Goal: Task Accomplishment & Management: Complete application form

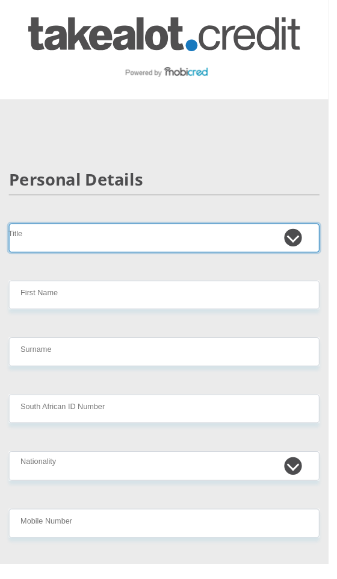
click at [233, 243] on select "Mr Ms Mrs Dr [PERSON_NAME]" at bounding box center [168, 245] width 319 height 30
select select "Ms"
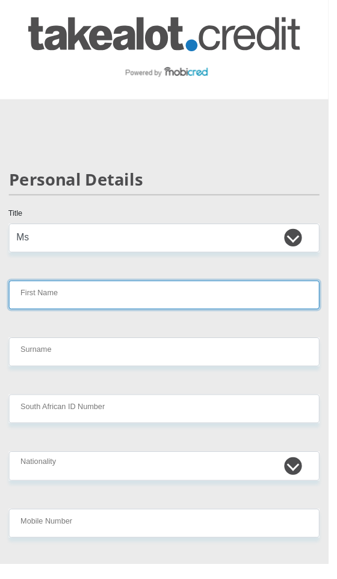
click at [169, 313] on input "First Name" at bounding box center [168, 303] width 319 height 30
click at [39, 310] on input "First Name" at bounding box center [168, 303] width 319 height 30
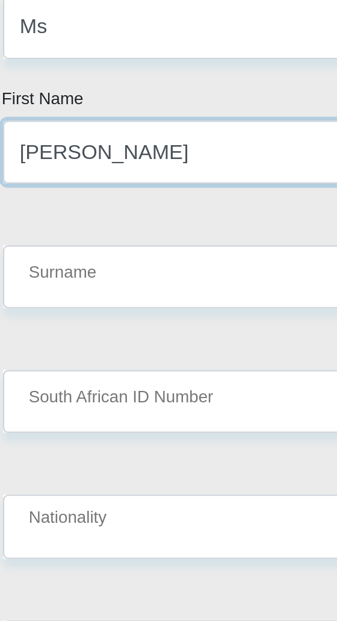
type input "[PERSON_NAME]"
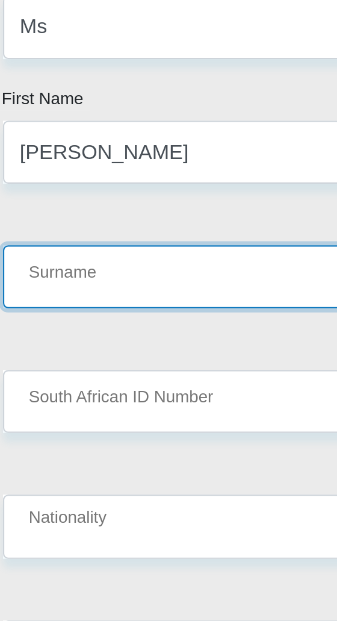
click at [27, 375] on input "Surname" at bounding box center [168, 361] width 319 height 30
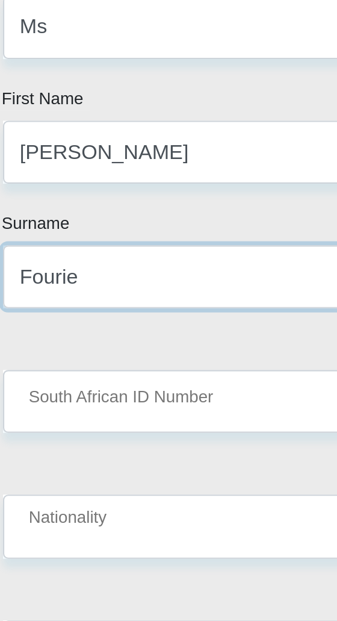
type input "Fourie"
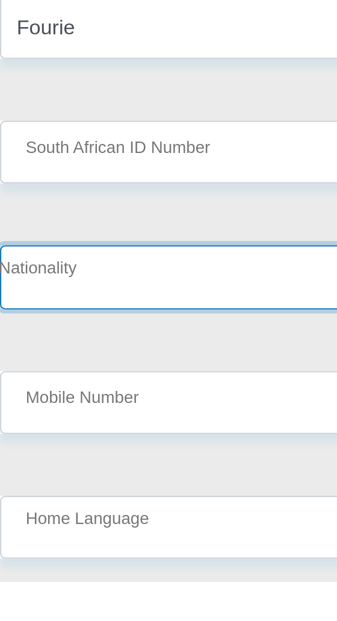
click at [35, 478] on select "[GEOGRAPHIC_DATA] [GEOGRAPHIC_DATA] [GEOGRAPHIC_DATA] [GEOGRAPHIC_DATA] [GEOGRA…" at bounding box center [168, 478] width 319 height 30
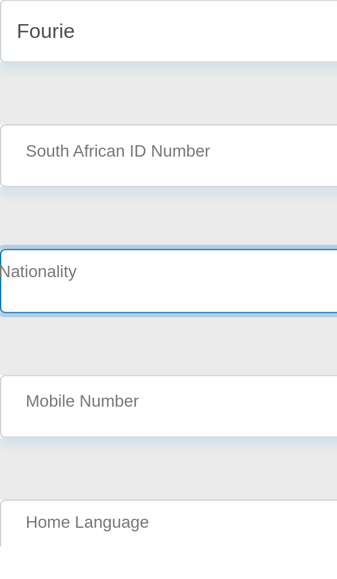
select select "ZAF"
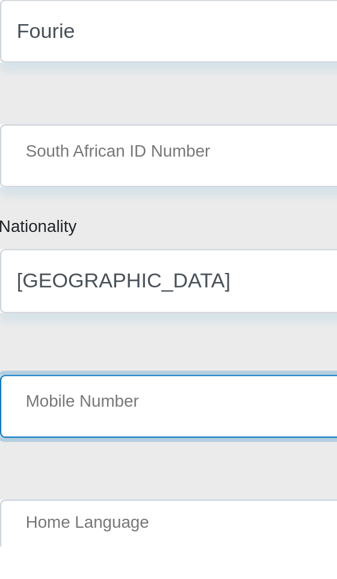
click at [118, 528] on input "Mobile Number" at bounding box center [168, 514] width 319 height 30
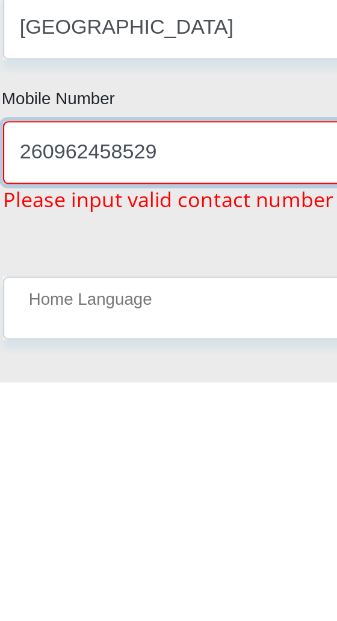
click at [35, 526] on input "260962458529" at bounding box center [168, 514] width 319 height 30
click at [110, 521] on input "0962458529" at bounding box center [168, 514] width 319 height 30
type input "0"
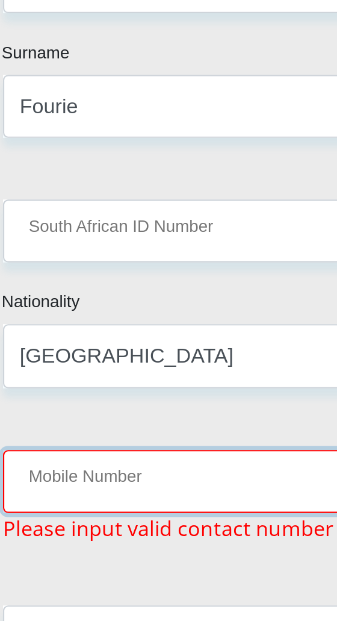
scroll to position [47, 0]
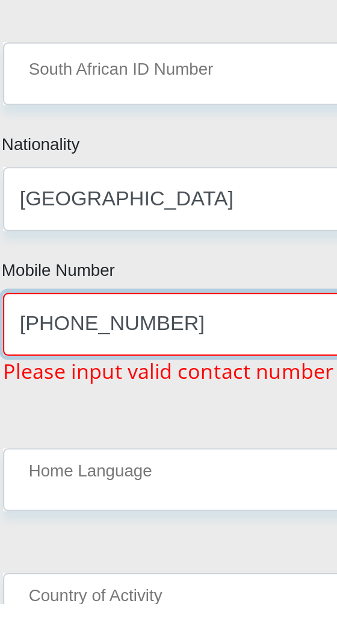
click at [46, 501] on input "[PHONE_NUMBER]" at bounding box center [168, 490] width 319 height 30
click at [49, 503] on input "082 700 0600" at bounding box center [168, 490] width 319 height 30
click at [44, 497] on input "082 700 0600" at bounding box center [168, 490] width 319 height 30
click at [49, 501] on input "082 700 0600" at bounding box center [168, 490] width 319 height 30
click at [48, 501] on input "082 700 0600" at bounding box center [168, 490] width 319 height 30
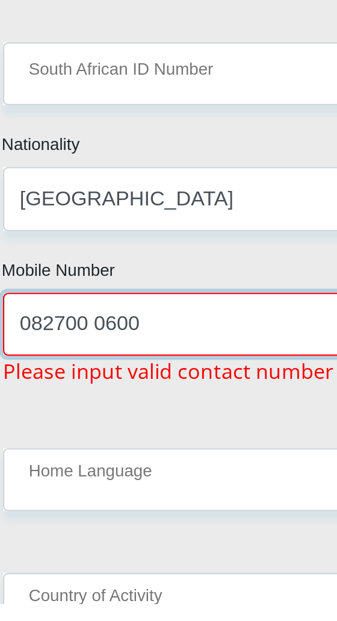
click at [70, 500] on input "082700 0600" at bounding box center [168, 490] width 319 height 30
click at [72, 499] on input "082700 0600" at bounding box center [168, 490] width 319 height 30
click at [75, 501] on input "082700 0600" at bounding box center [168, 490] width 319 height 30
click at [70, 501] on input "082700 0600" at bounding box center [168, 490] width 319 height 30
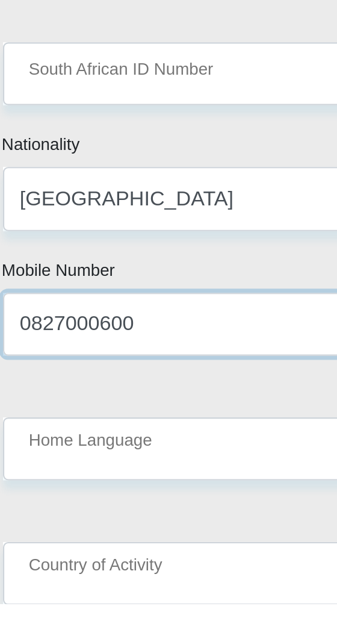
type input "0827000600"
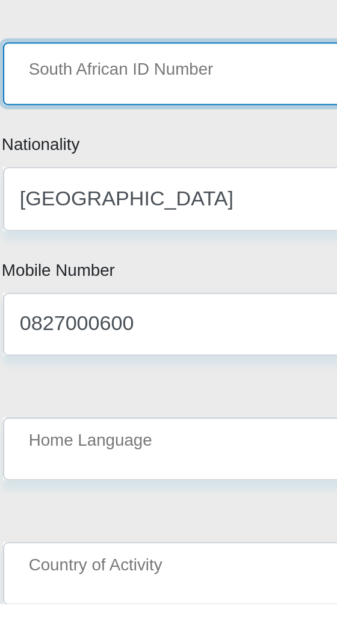
click at [33, 387] on input "South African ID Number" at bounding box center [168, 373] width 319 height 30
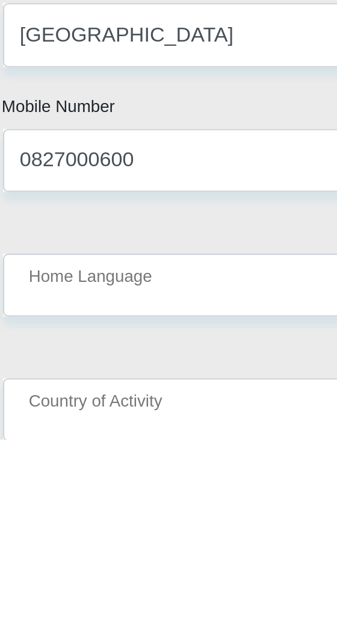
type input "7601230008086"
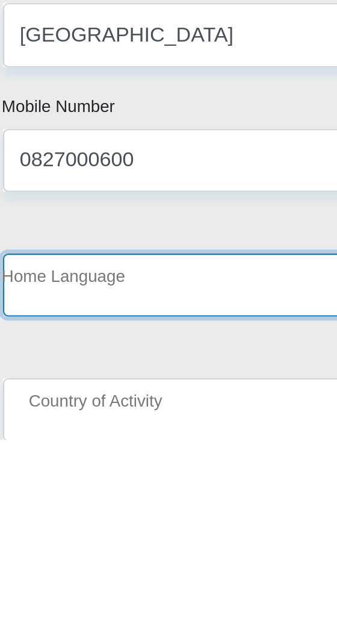
click at [30, 563] on select "Afrikaans English Sepedi South Ndebele Southern Sotho Swati Tsonga Tswana Venda…" at bounding box center [168, 549] width 319 height 30
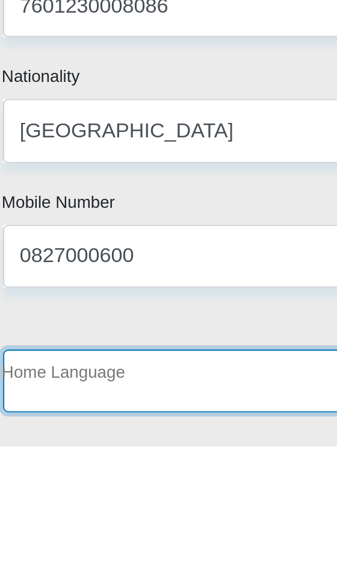
select select "afr"
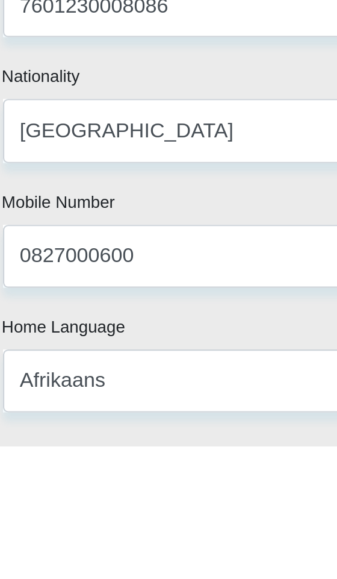
select select "ZAF"
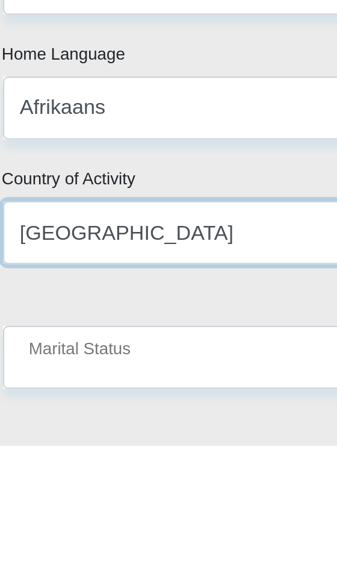
scroll to position [190, 0]
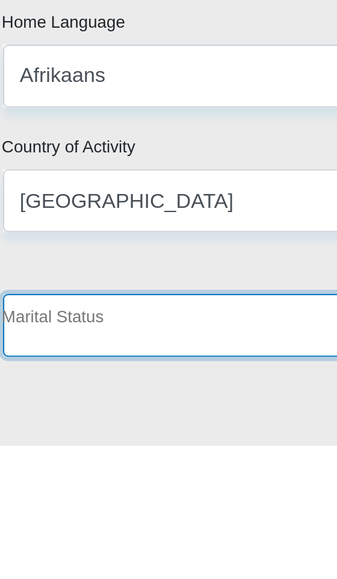
click at [134, 532] on select "Married ANC Single Divorced Widowed Married COP or Customary Law" at bounding box center [168, 523] width 319 height 30
select select "2"
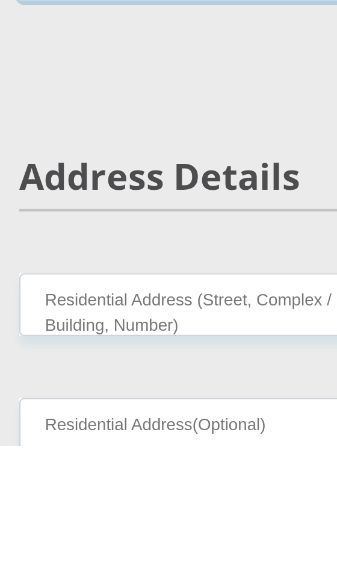
scroll to position [358, 0]
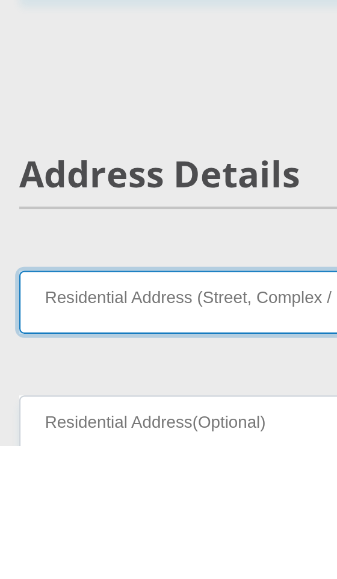
click at [123, 527] on input "Residential Address (Street, Complex / Building, Number)" at bounding box center [168, 512] width 319 height 30
click at [91, 525] on input "Residential Address (Street, Complex / Building, Number)" at bounding box center [168, 512] width 319 height 30
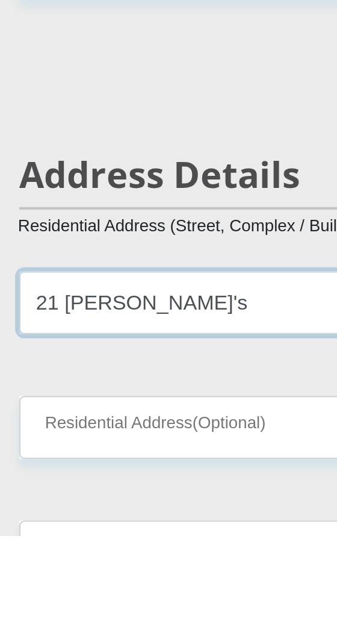
click at [55, 527] on input "21 [PERSON_NAME]'s" at bounding box center [168, 512] width 319 height 30
type input "[STREET_ADDRESS]"
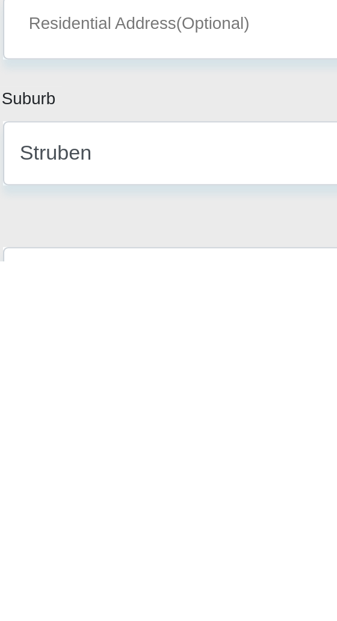
scroll to position [417, 0]
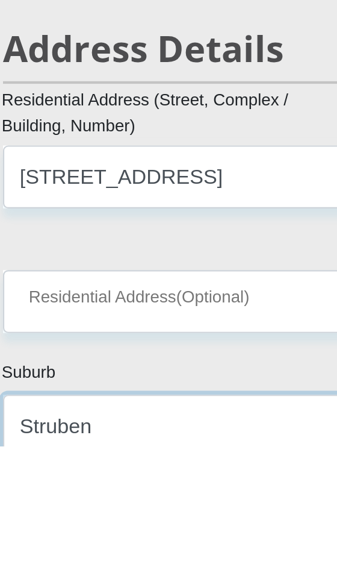
click at [107, 578] on input "Struben" at bounding box center [168, 570] width 319 height 30
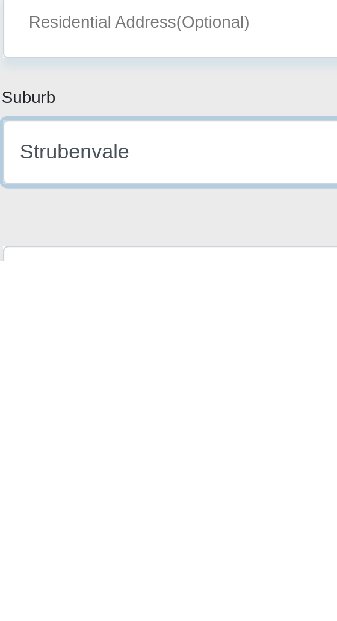
type input "Strubenvale"
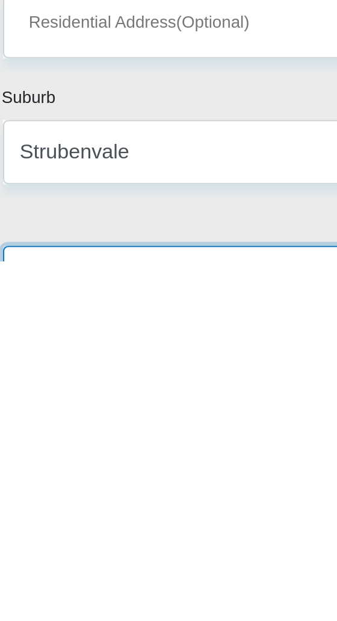
click at [33, 578] on input "City / Town" at bounding box center [168, 629] width 319 height 30
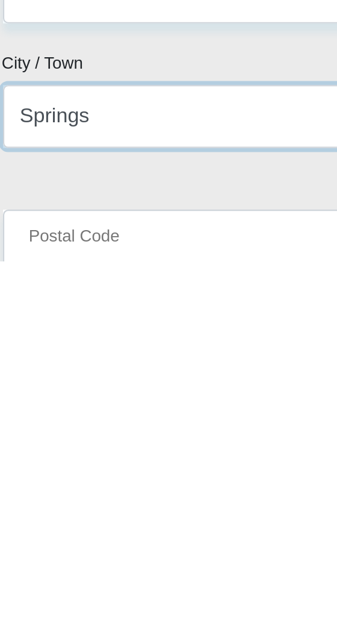
scroll to position [493, 0]
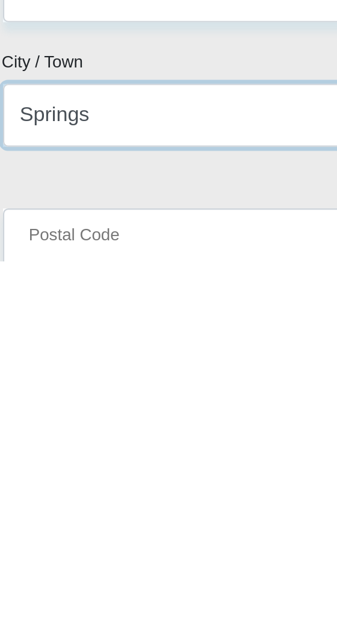
type input "Springs"
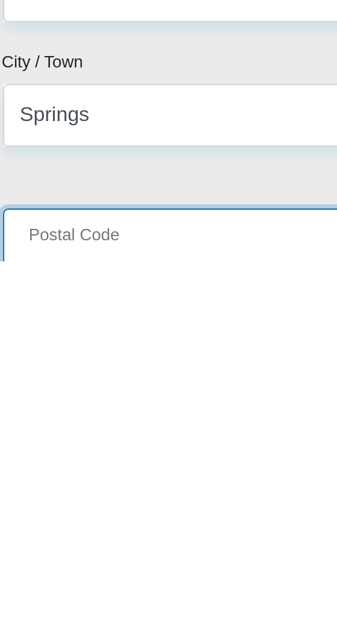
click at [30, 578] on input "Postal Code" at bounding box center [168, 611] width 319 height 30
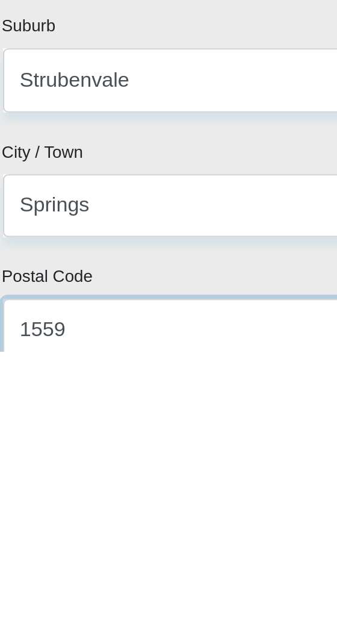
type input "1559"
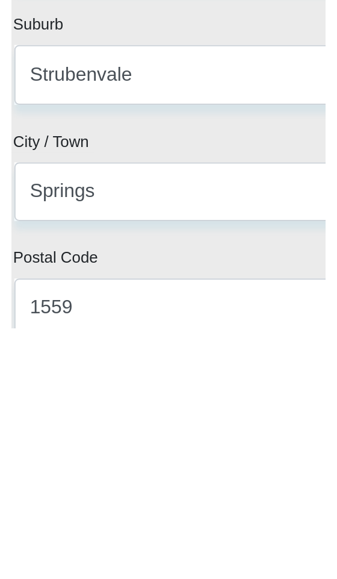
scroll to position [592, 0]
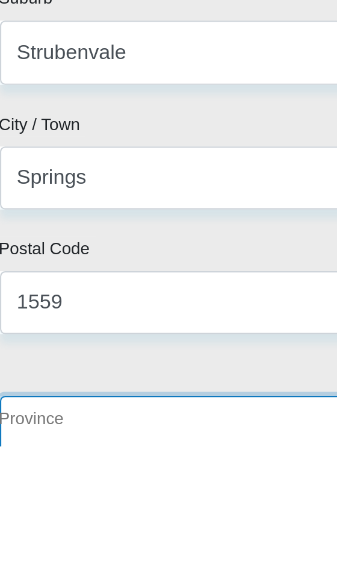
click at [124, 578] on select "Eastern Cape Free State [GEOGRAPHIC_DATA] [GEOGRAPHIC_DATA][DATE] [GEOGRAPHIC_D…" at bounding box center [168, 570] width 319 height 30
select select "Gauteng"
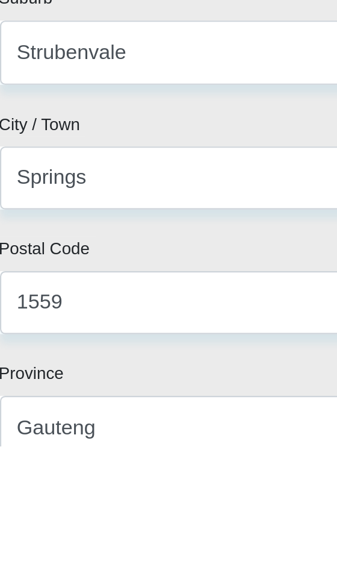
select select "2"
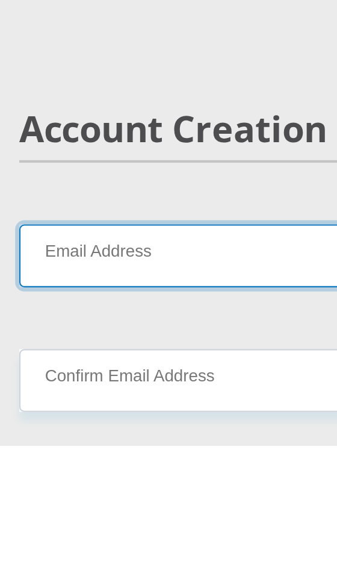
click at [31, 505] on input "Email Address" at bounding box center [168, 490] width 319 height 30
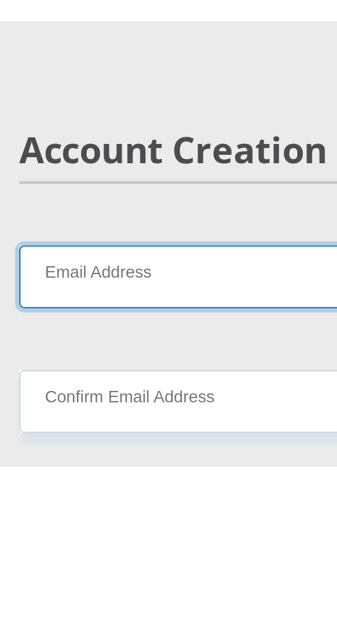
scroll to position [946, 0]
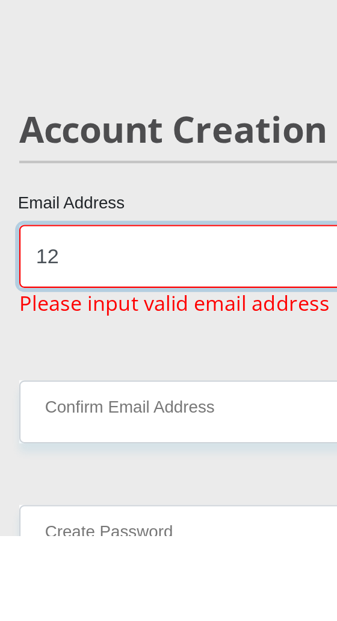
type input "123"
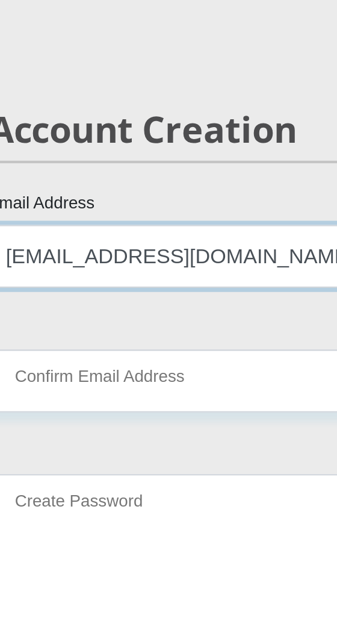
type input "[EMAIL_ADDRESS][DOMAIN_NAME]"
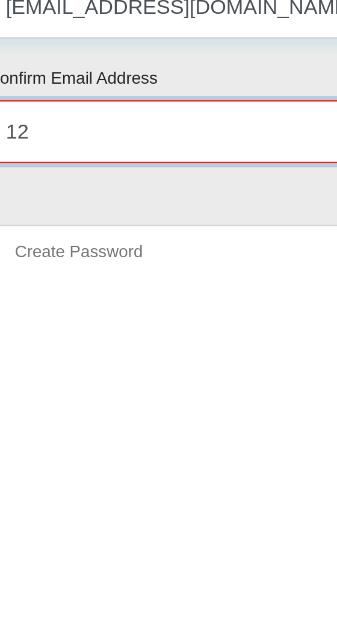
type input "123"
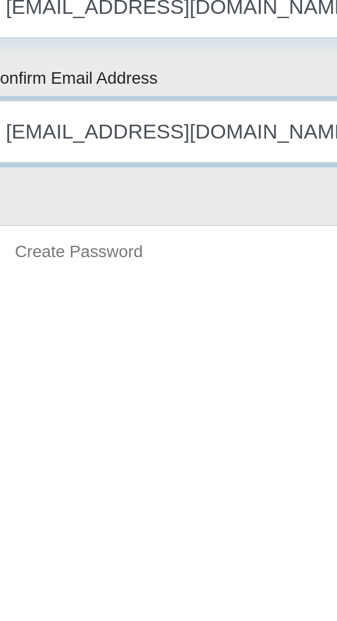
type input "[EMAIL_ADDRESS][DOMAIN_NAME]"
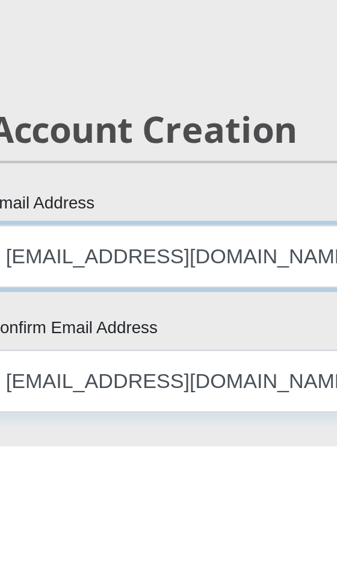
click at [34, 505] on input "[EMAIL_ADDRESS][DOMAIN_NAME]" at bounding box center [168, 490] width 319 height 30
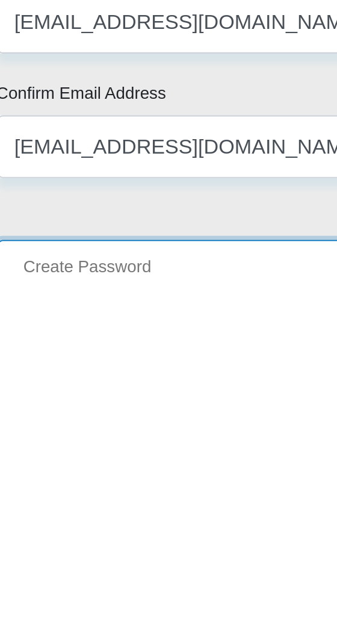
scroll to position [993, 0]
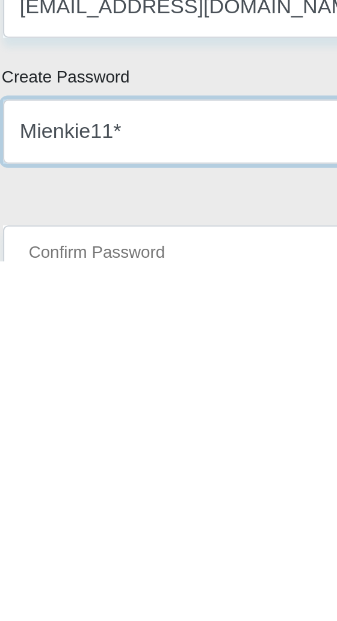
type input "Mienkie11*"
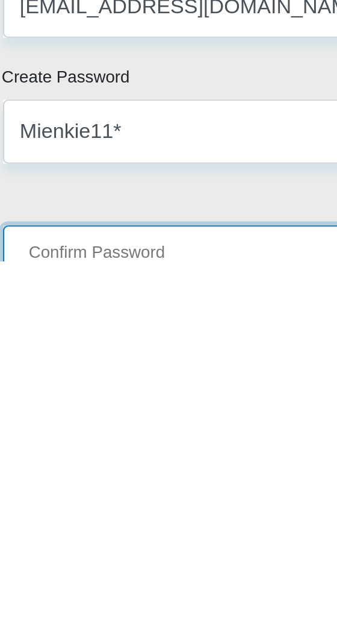
click at [25, 578] on input "Confirm Password" at bounding box center [168, 619] width 319 height 30
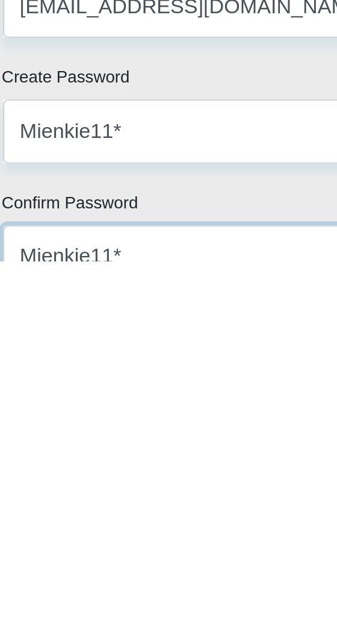
type input "Mienkie11*"
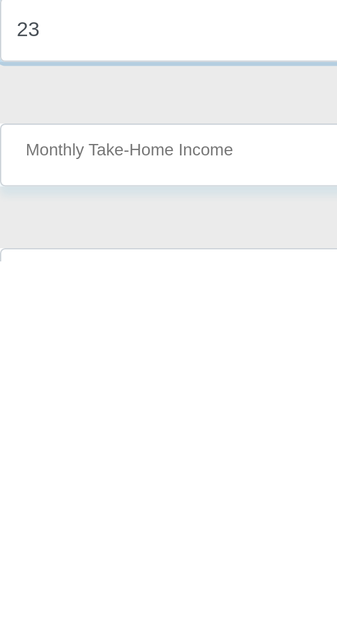
type input "2"
type input "20000"
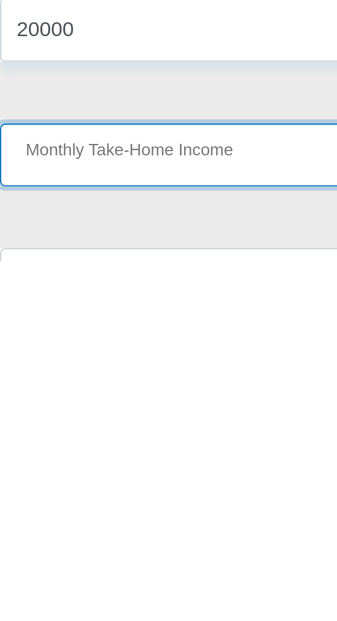
click at [33, 578] on input "Monthly Take-Home Income" at bounding box center [168, 572] width 319 height 30
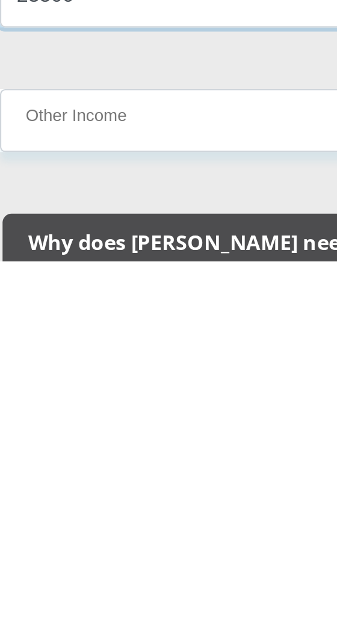
scroll to position [1409, 0]
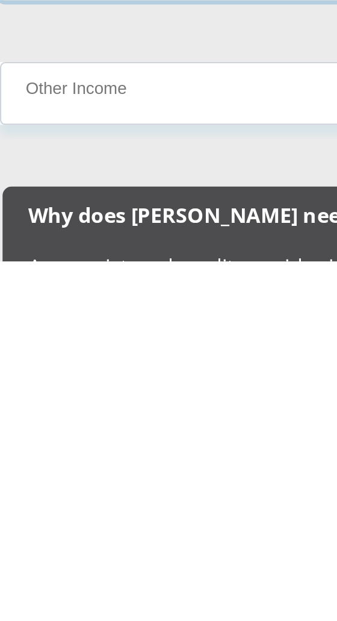
type input "23500"
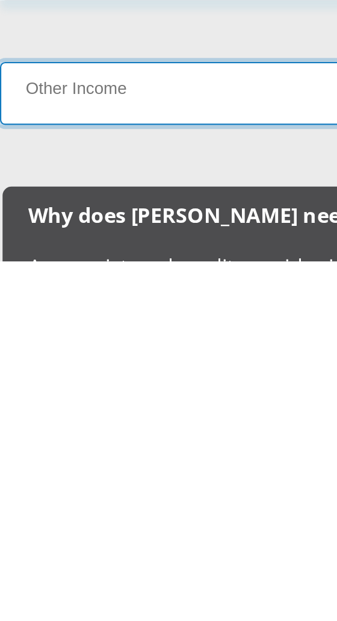
click at [30, 557] on input "Other Income" at bounding box center [168, 543] width 319 height 30
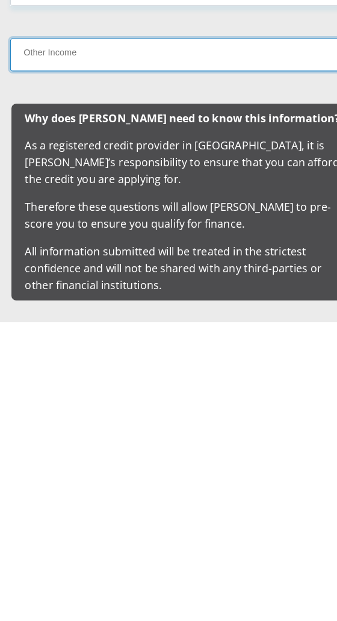
scroll to position [1570, 0]
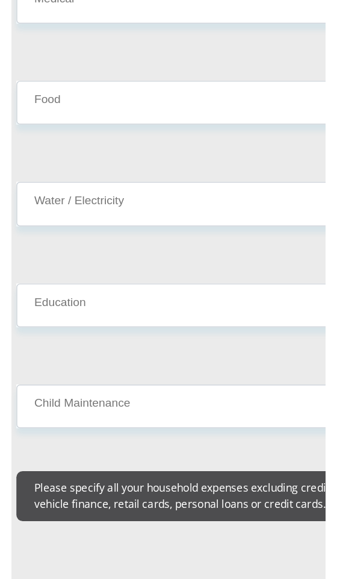
scroll to position [2324, 0]
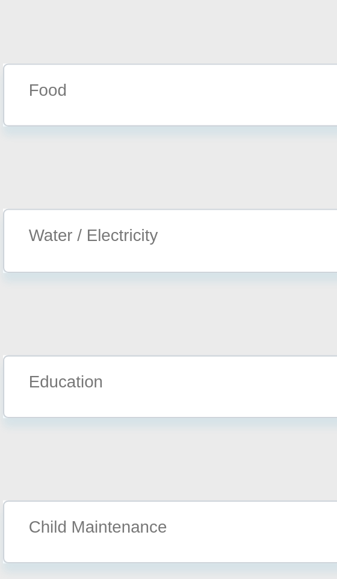
click at [125, 44] on input "Transport" at bounding box center [168, 29] width 319 height 30
click at [110, 112] on input "Medical" at bounding box center [168, 98] width 319 height 30
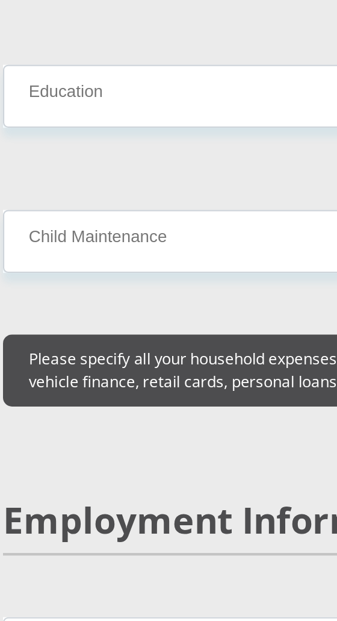
type input "6"
type input "5500"
click at [113, 180] on input "Food" at bounding box center [168, 166] width 319 height 30
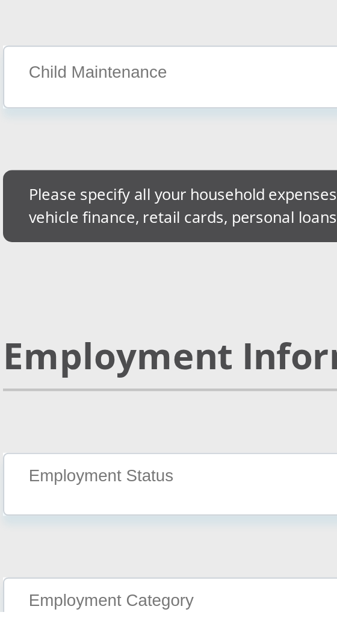
type input "3000"
click at [113, 248] on input "Water / Electricity" at bounding box center [168, 234] width 319 height 30
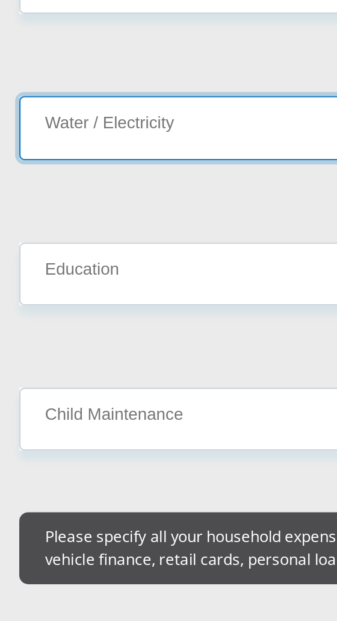
scroll to position [2497, 0]
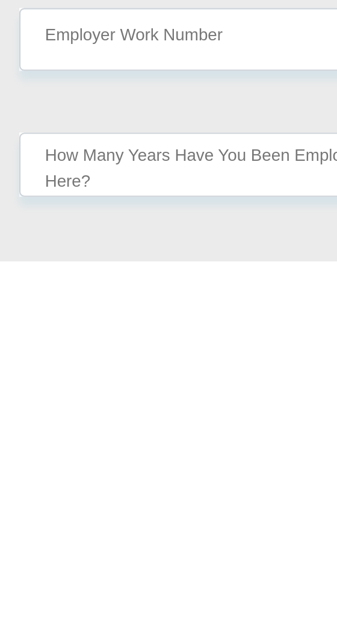
type input "2000"
click at [111, 298] on select "Permanent/Full-time Part-time/Casual [DEMOGRAPHIC_DATA] Worker Self-Employed Ho…" at bounding box center [168, 284] width 319 height 30
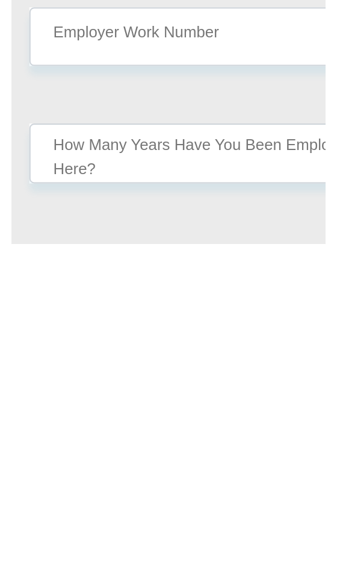
scroll to position [2601, 0]
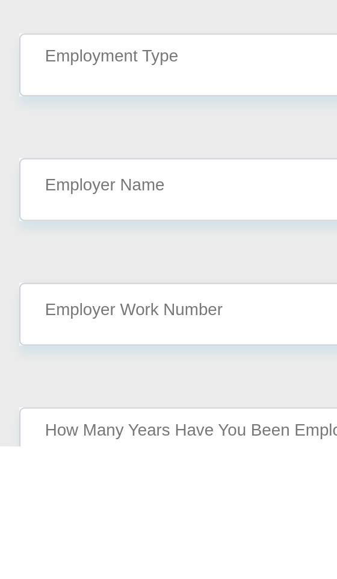
select select "1"
click at [84, 357] on select "AGRICULTURE ALCOHOL & TOBACCO CONSTRUCTION MATERIALS METALLURGY EQUIPMENT FOR R…" at bounding box center [168, 342] width 319 height 30
select select "71"
click at [87, 357] on select "AGRICULTURE ALCOHOL & TOBACCO CONSTRUCTION MATERIALS METALLURGY EQUIPMENT FOR R…" at bounding box center [168, 342] width 319 height 30
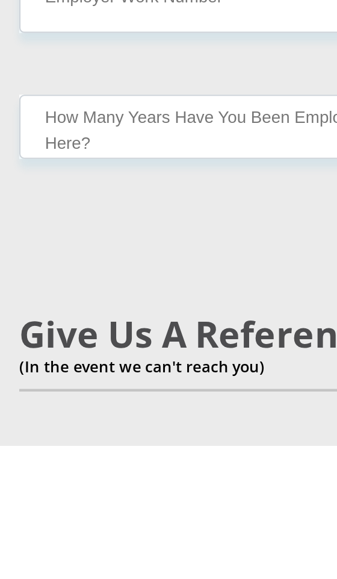
scroll to position [2748, 0]
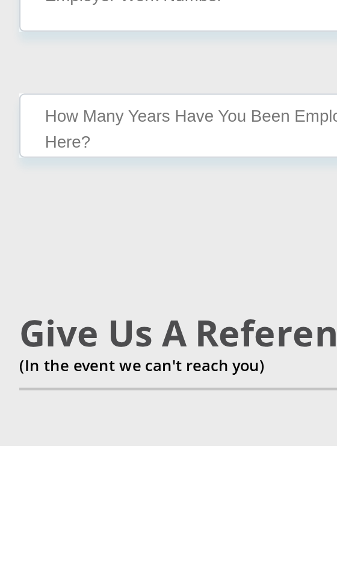
click at [119, 268] on select "College/Lecturer Craft Seller Creative Driver Executive Farmer Forces - Non Com…" at bounding box center [168, 254] width 319 height 30
select select "Manager"
click at [95, 327] on input "Employer Name" at bounding box center [168, 312] width 319 height 30
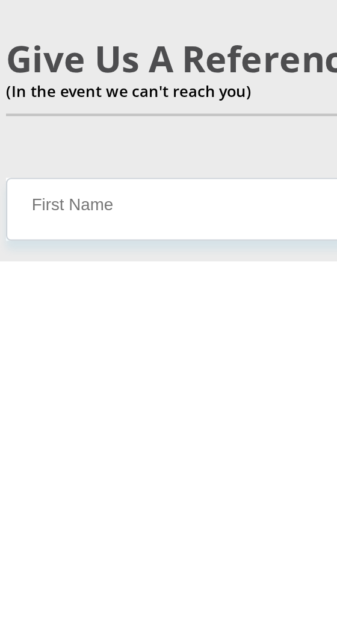
scroll to position [2779, 0]
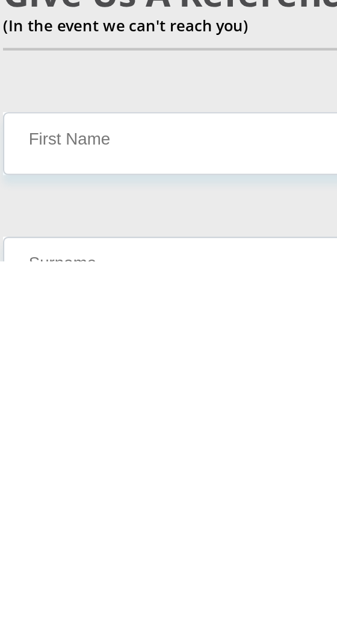
type input "AirlinkPtyLtd"
click at [28, 354] on input "Employer Work Number" at bounding box center [168, 340] width 319 height 30
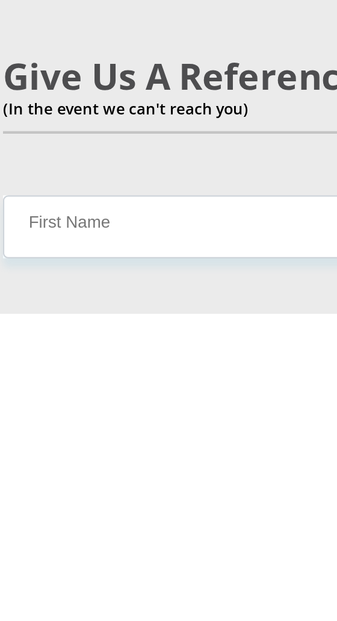
click at [43, 354] on input "[PHONE_NUMBER]" at bounding box center [168, 340] width 319 height 30
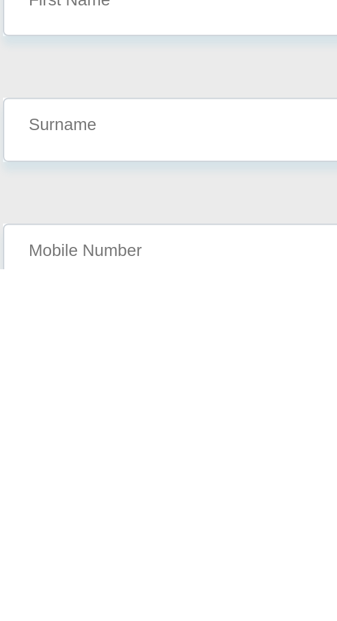
scroll to position [2862, 0]
click at [47, 271] on input "011 451 7315" at bounding box center [168, 257] width 319 height 30
click at [69, 271] on input "011451 7315" at bounding box center [168, 257] width 319 height 30
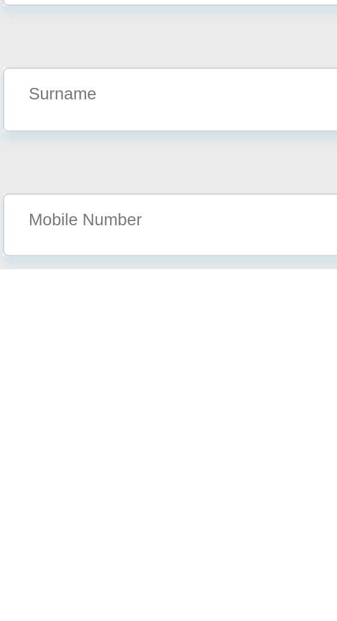
type input "0114517315"
click at [125, 330] on select "less than 1 year 1-3 years 3-5 years 5+ years" at bounding box center [168, 315] width 319 height 30
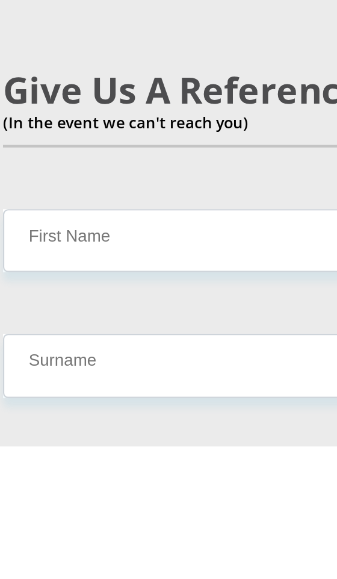
select select "24"
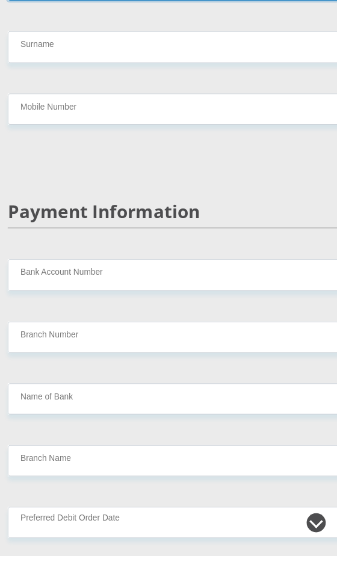
click at [167, 54] on input "First Name" at bounding box center [168, 39] width 319 height 30
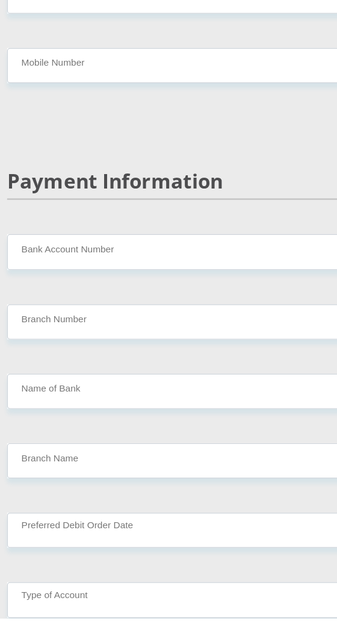
scroll to position [3306, 0]
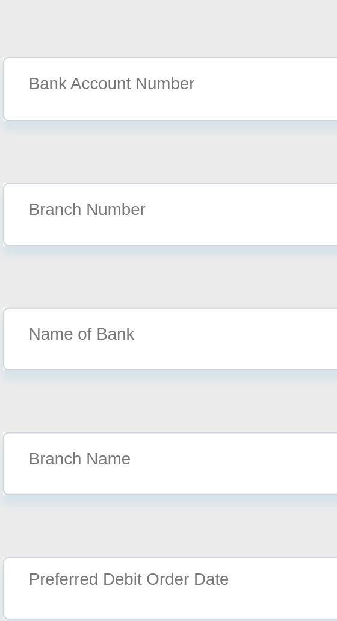
type input "[PERSON_NAME]"
click at [90, 112] on input "Surname" at bounding box center [168, 98] width 319 height 30
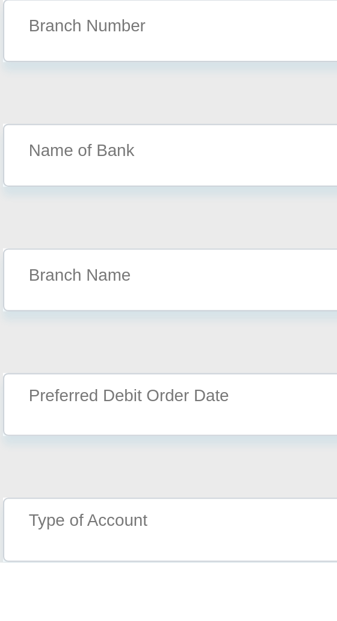
type input "[PERSON_NAME]"
click at [109, 171] on input "Mobile Number" at bounding box center [168, 157] width 319 height 30
click at [46, 171] on input "[PHONE_NUMBER]" at bounding box center [168, 157] width 319 height 30
click at [45, 171] on input "082 700 0600" at bounding box center [168, 157] width 319 height 30
click at [70, 171] on input "082700 0600" at bounding box center [168, 157] width 319 height 30
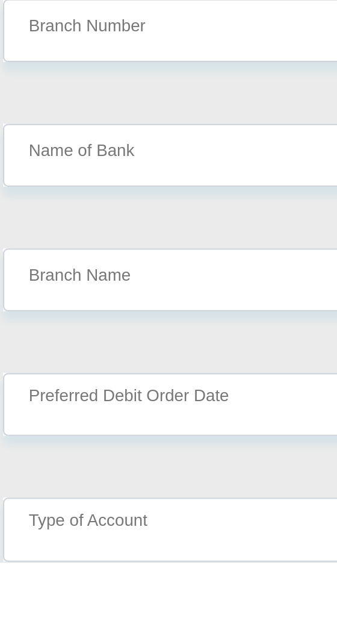
click at [70, 171] on input "082700 0600" at bounding box center [168, 157] width 319 height 30
click at [69, 171] on input "082700 0600" at bounding box center [168, 157] width 319 height 30
type input "0827000600"
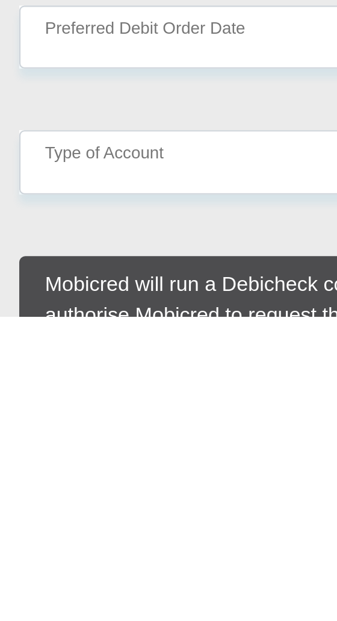
scroll to position [3364, 0]
click at [104, 330] on input "Branch Number" at bounding box center [168, 315] width 319 height 30
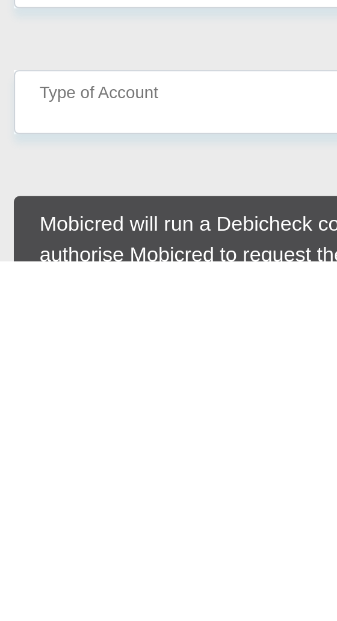
scroll to position [3422, 0]
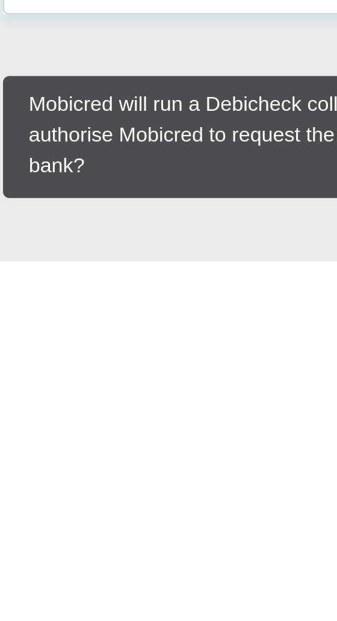
click at [124, 212] on input "62630355263" at bounding box center [168, 198] width 319 height 30
type input "6"
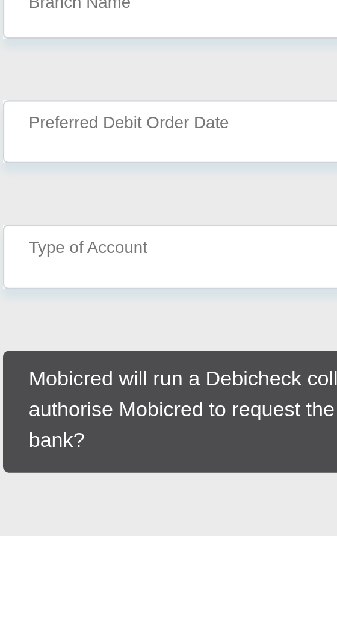
type input "63042863604"
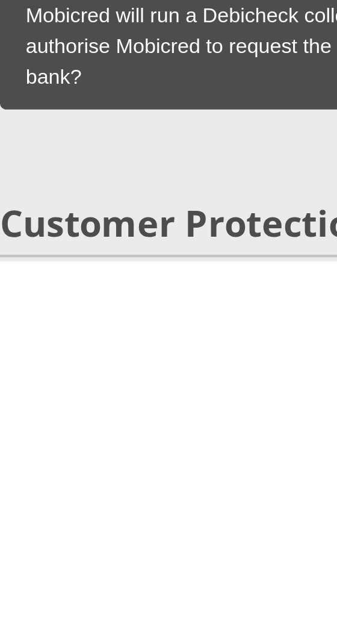
type input "250655"
click at [27, 288] on input "Name of Bank" at bounding box center [168, 273] width 319 height 30
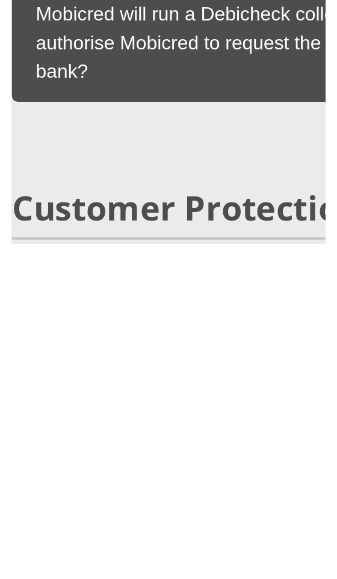
scroll to position [3464, 0]
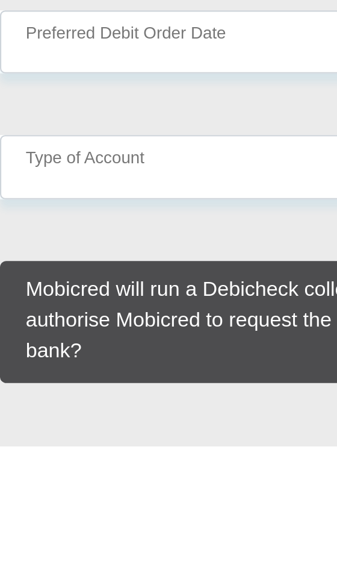
click at [105, 287] on input "Name of Bank" at bounding box center [168, 273] width 319 height 30
click at [97, 287] on input "Name of Bank" at bounding box center [168, 273] width 319 height 30
type input "FIRSTRAND BANK"
type input "BRANCH 560"
click at [95, 287] on input "FIRSTRAND BANK" at bounding box center [168, 273] width 319 height 30
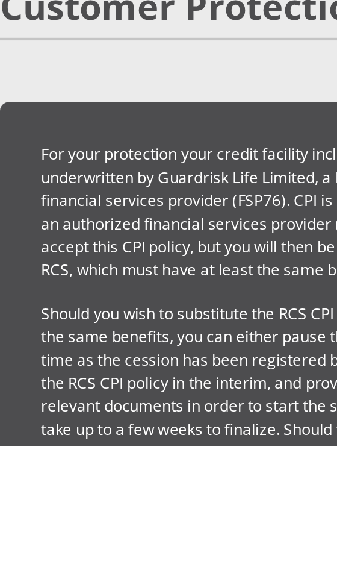
scroll to position [3694, 0]
click at [39, 175] on select "1st 2nd 3rd 4th 5th 7th 18th 19th 20th 21st 22nd 23rd 24th 25th 26th 27th 28th …" at bounding box center [168, 160] width 319 height 30
select select "2"
click at [28, 233] on select "Cheque Savings" at bounding box center [168, 219] width 319 height 30
select select "CUR"
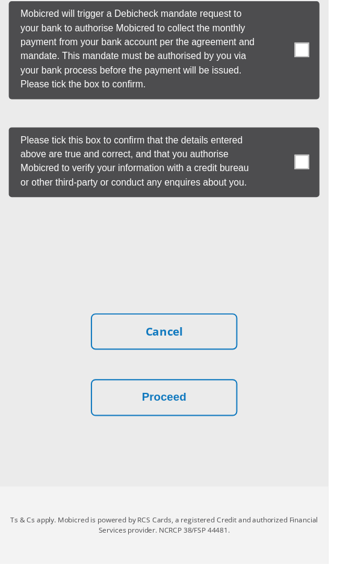
scroll to position [5867, 0]
click at [305, 202] on label at bounding box center [168, 167] width 319 height 72
click at [284, 133] on input "checkbox" at bounding box center [284, 133] width 0 height 0
click at [305, 202] on label at bounding box center [168, 167] width 319 height 72
click at [284, 133] on input "checkbox" at bounding box center [284, 133] width 0 height 0
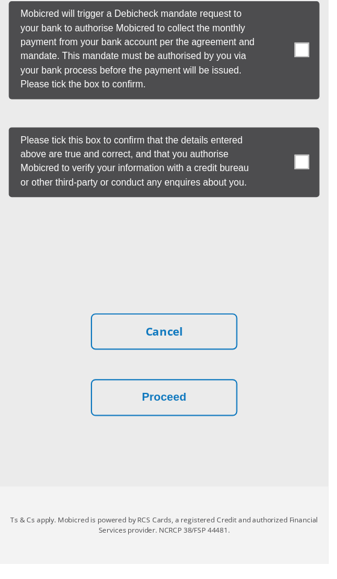
scroll to position [6060, 0]
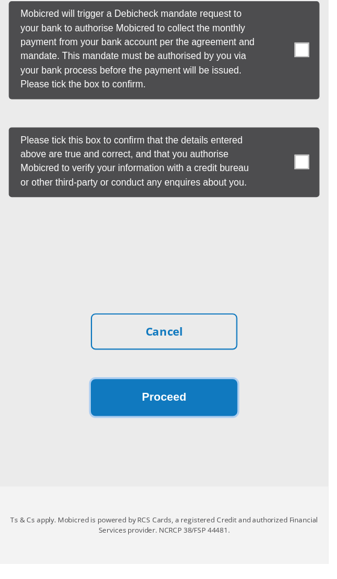
click at [188, 427] on button "Proceed" at bounding box center [168, 408] width 151 height 38
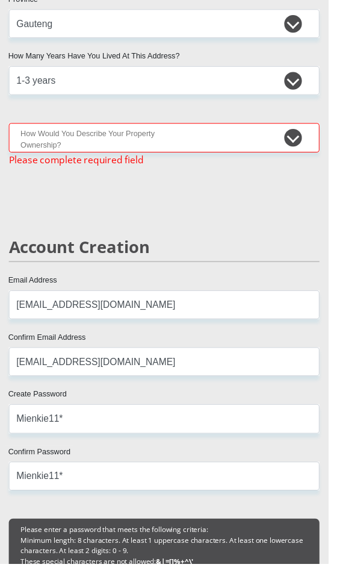
scroll to position [1133, 0]
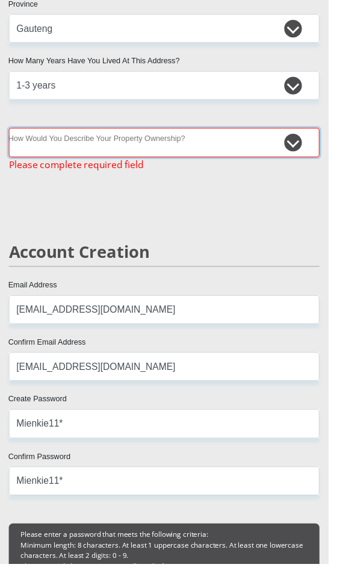
click at [39, 161] on select "Owned Rented Family Owned Company Dwelling" at bounding box center [168, 146] width 319 height 30
select select "Rented"
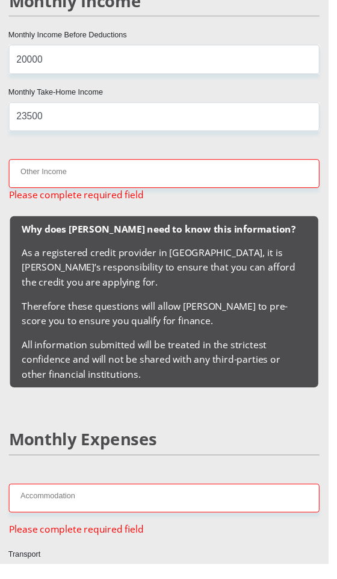
scroll to position [1778, 0]
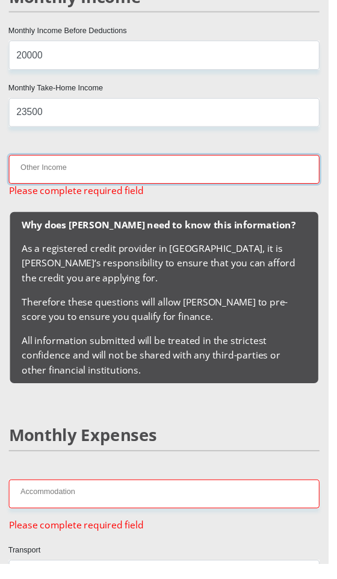
click at [33, 189] on input "Other Income" at bounding box center [168, 174] width 319 height 30
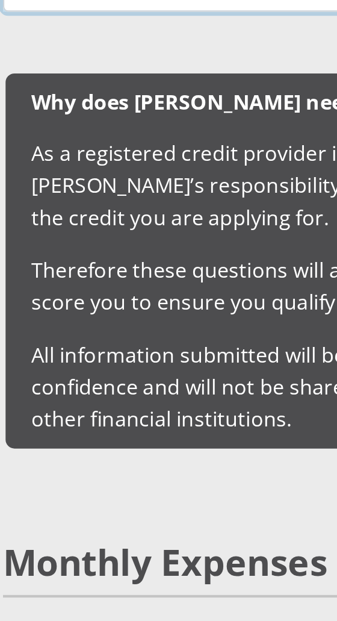
type input "0"
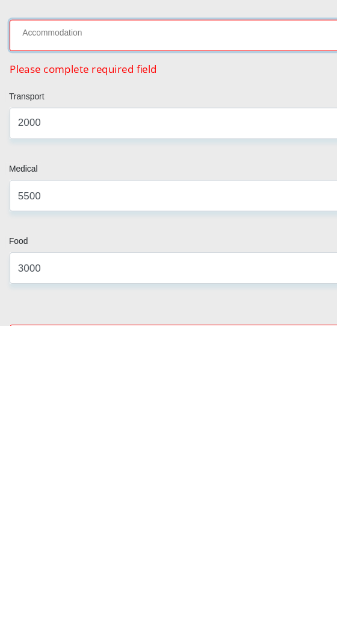
scroll to position [1945, 0]
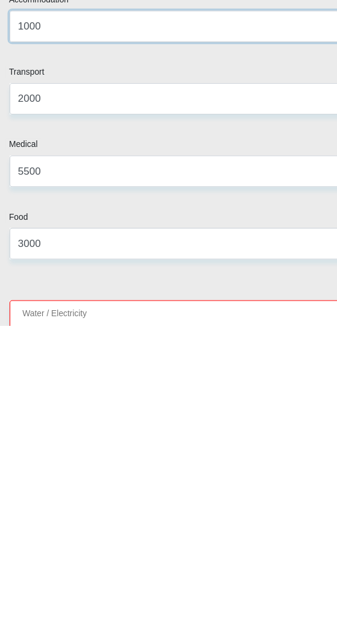
type input "1000"
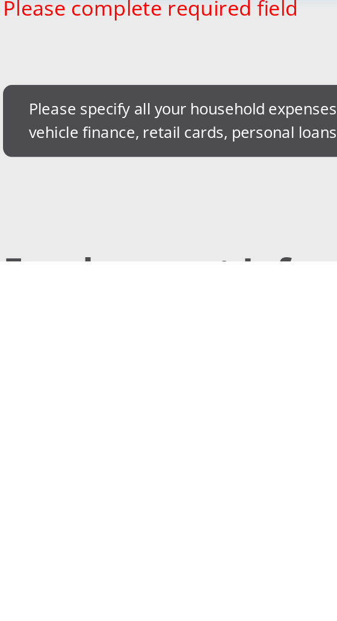
scroll to position [2248, 0]
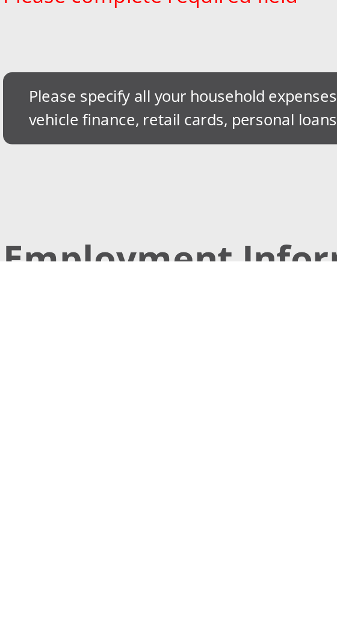
click at [26, 324] on input "Water / Electricity" at bounding box center [168, 309] width 319 height 30
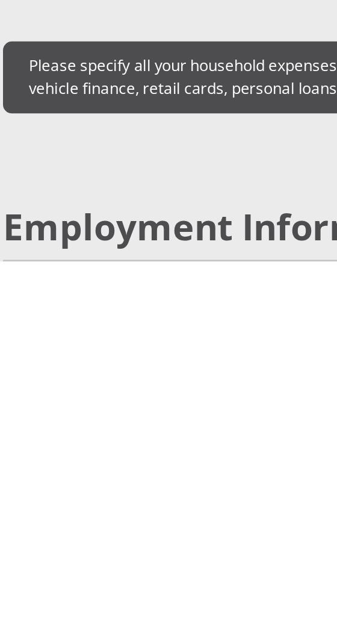
type input "150"
click at [29, 392] on input "Education" at bounding box center [168, 378] width 319 height 30
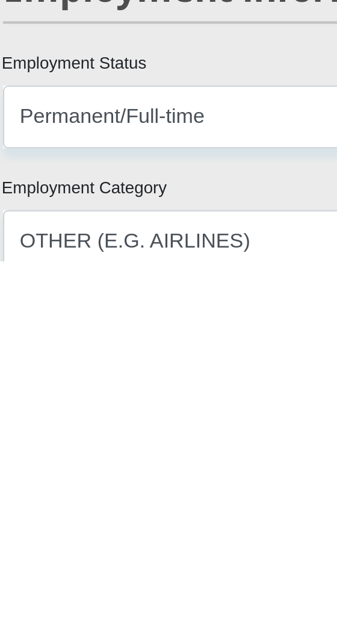
scroll to position [2347, 0]
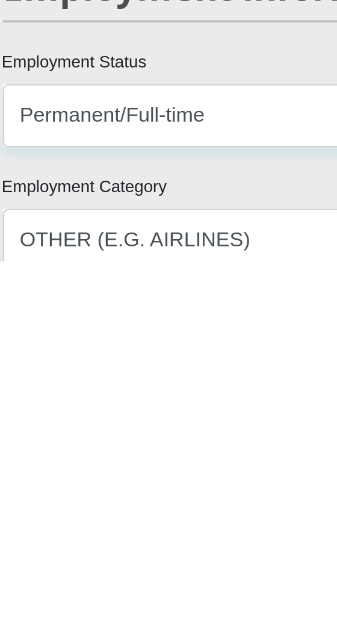
type input "0"
click at [25, 362] on input "Child Maintenance" at bounding box center [168, 348] width 319 height 30
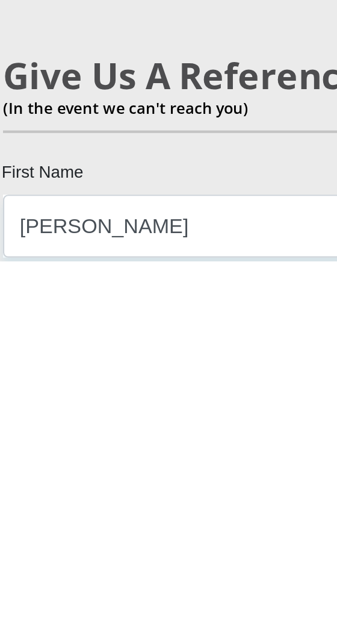
type input "0"
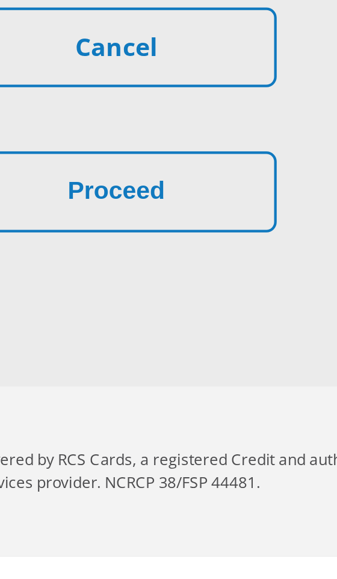
scroll to position [6141, 0]
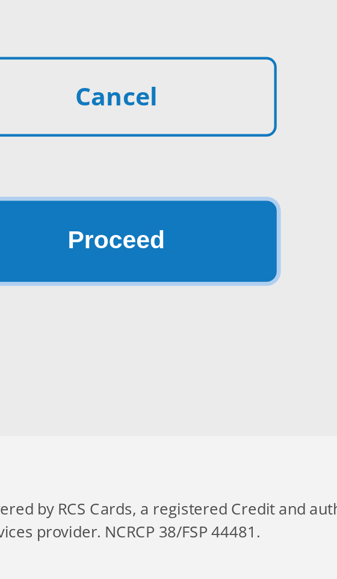
click at [220, 413] on button "Proceed" at bounding box center [168, 408] width 151 height 38
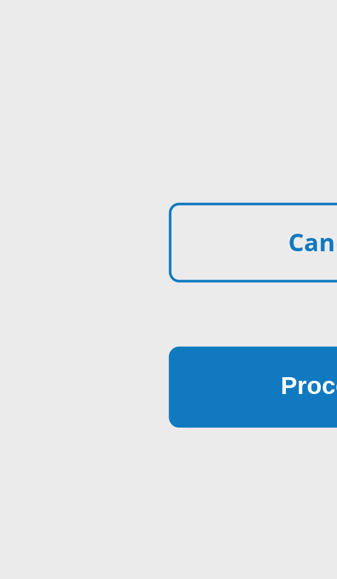
scroll to position [5935, 0]
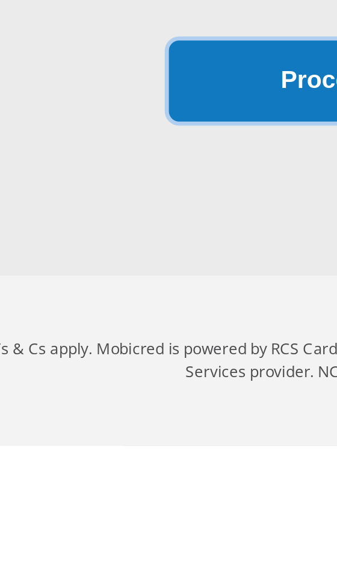
click at [137, 427] on button "Proceed" at bounding box center [168, 408] width 151 height 38
click at [136, 427] on button "Proceed" at bounding box center [168, 408] width 151 height 38
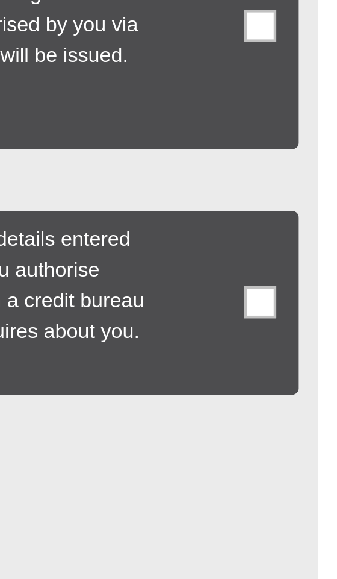
click at [308, 167] on span at bounding box center [310, 159] width 15 height 15
click at [284, 119] on input "checkbox" at bounding box center [284, 119] width 0 height 0
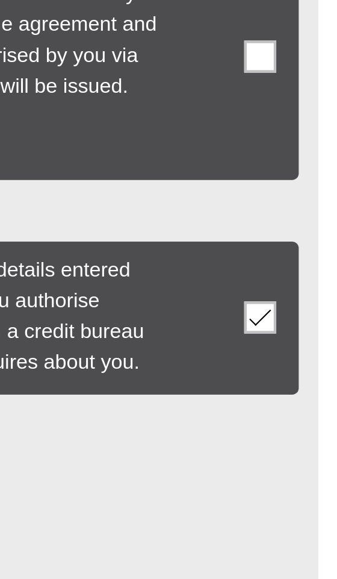
click at [313, 174] on span at bounding box center [310, 166] width 15 height 15
click at [284, 133] on input "checkbox" at bounding box center [284, 133] width 0 height 0
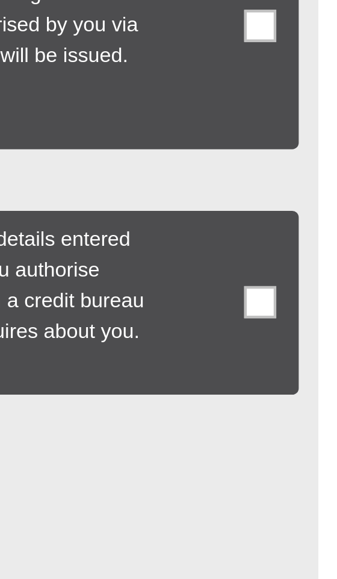
click at [310, 167] on span at bounding box center [310, 159] width 15 height 15
click at [284, 119] on input "checkbox" at bounding box center [284, 119] width 0 height 0
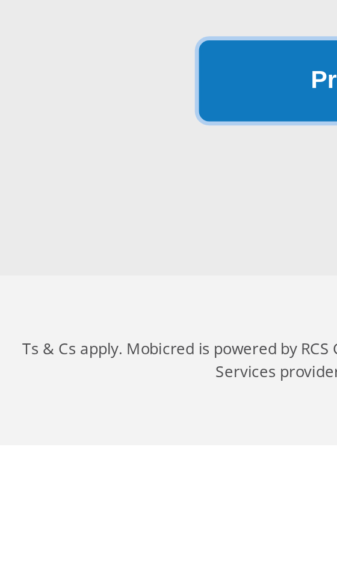
click at [142, 427] on button "Proceed" at bounding box center [168, 408] width 151 height 38
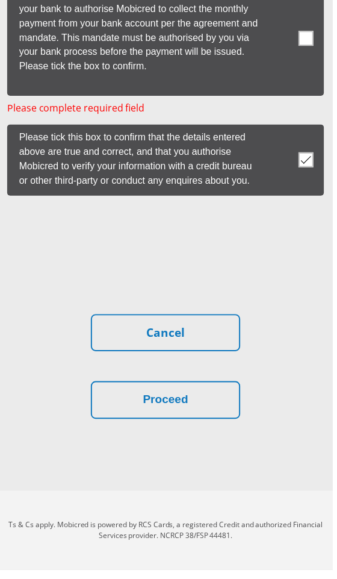
click at [308, 202] on label at bounding box center [168, 167] width 319 height 72
click at [284, 133] on input "checkbox" at bounding box center [284, 133] width 0 height 0
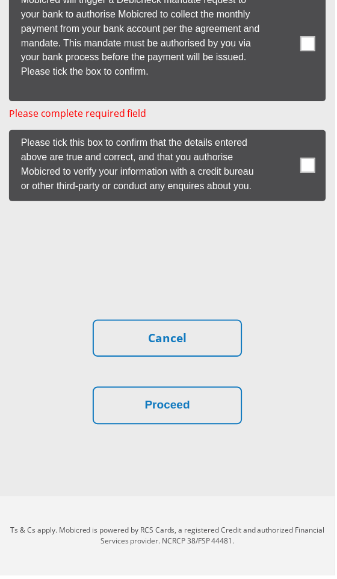
scroll to position [5581, 0]
